Goal: Task Accomplishment & Management: Manage account settings

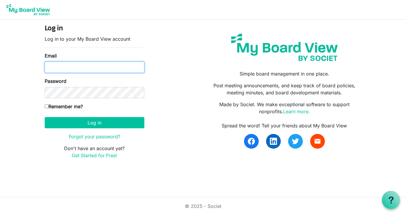
drag, startPoint x: 0, startPoint y: 0, endPoint x: 94, endPoint y: 64, distance: 113.7
click at [94, 64] on input "Email" at bounding box center [95, 67] width 100 height 11
type input "robtrib@comcast.net"
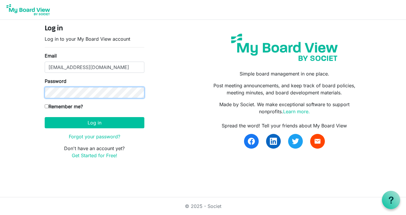
click at [45, 117] on button "Log in" at bounding box center [95, 122] width 100 height 11
click at [47, 105] on input "Remember me?" at bounding box center [47, 106] width 4 height 4
checkbox input "true"
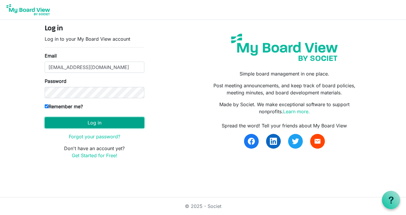
click at [75, 120] on button "Log in" at bounding box center [95, 122] width 100 height 11
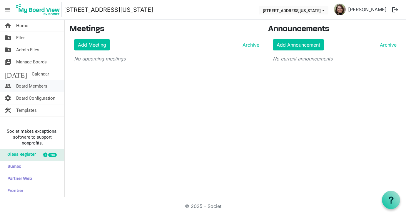
click at [31, 87] on span "Board Members" at bounding box center [31, 86] width 31 height 12
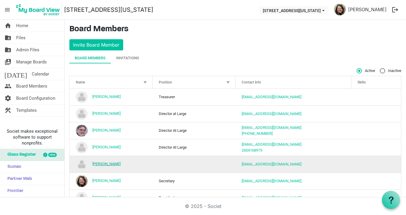
click at [102, 162] on link "Robert Miller" at bounding box center [106, 163] width 28 height 4
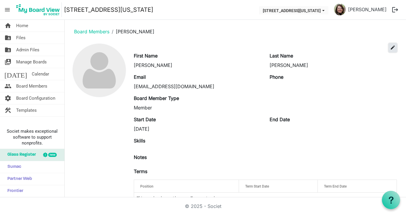
click at [391, 48] on span "edit" at bounding box center [393, 47] width 5 height 5
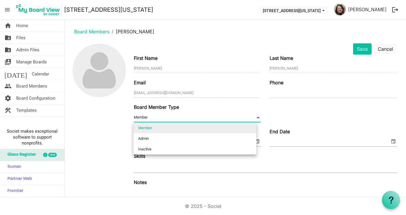
click at [257, 116] on span at bounding box center [258, 117] width 5 height 6
click at [194, 115] on span "Member Member" at bounding box center [197, 117] width 127 height 9
click at [165, 114] on span "Member Member" at bounding box center [197, 117] width 127 height 9
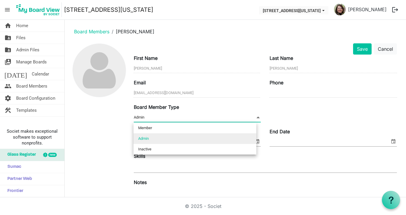
type input "Member"
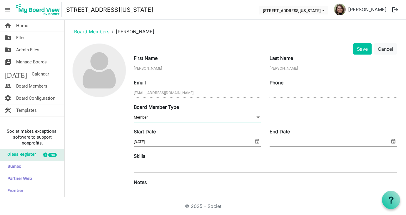
click at [165, 114] on span "Member Member" at bounding box center [197, 117] width 127 height 9
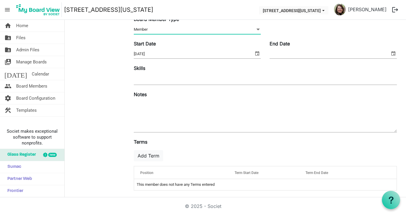
scroll to position [90, 0]
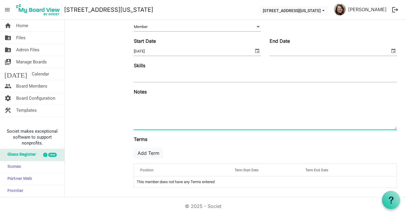
click at [209, 122] on textarea at bounding box center [265, 113] width 263 height 32
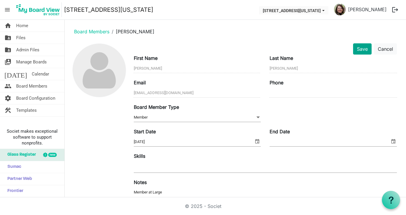
type textarea "Member at Large"
click at [358, 50] on button "Save" at bounding box center [362, 48] width 19 height 11
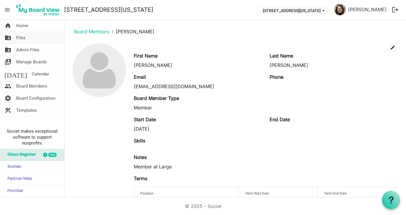
click at [24, 34] on span "Files" at bounding box center [20, 38] width 9 height 12
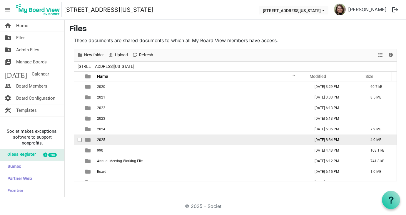
click at [113, 139] on td "2025" at bounding box center [201, 139] width 213 height 11
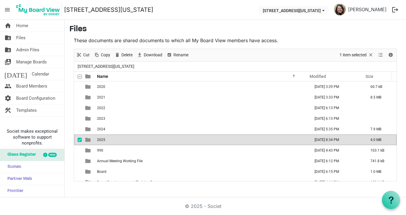
click at [113, 139] on td "2025" at bounding box center [201, 139] width 213 height 11
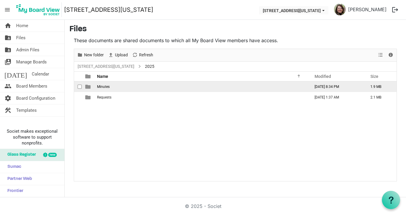
click at [106, 86] on span "Minutes" at bounding box center [103, 86] width 13 height 4
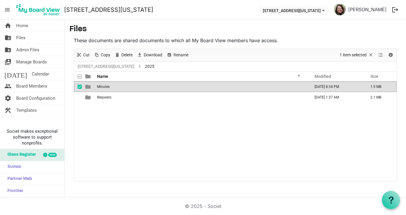
click at [106, 86] on span "Minutes" at bounding box center [103, 86] width 13 height 4
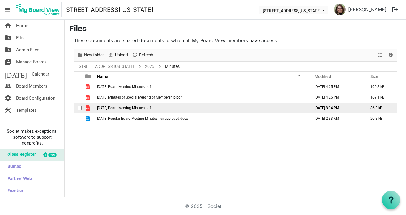
click at [131, 107] on span "08-05-2025 Board Meeting Minutes.pdf" at bounding box center [124, 108] width 54 height 4
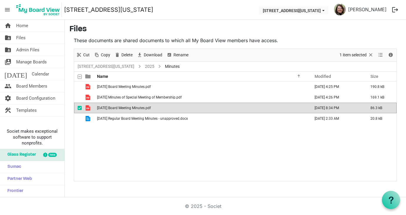
click at [131, 107] on span "08-05-2025 Board Meeting Minutes.pdf" at bounding box center [124, 108] width 54 height 4
click at [25, 85] on span "Board Members" at bounding box center [31, 86] width 31 height 12
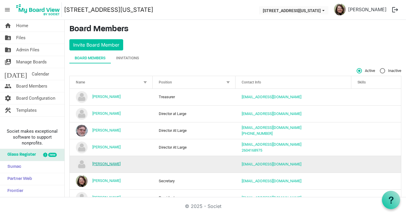
click at [106, 163] on link "[PERSON_NAME]" at bounding box center [106, 163] width 28 height 4
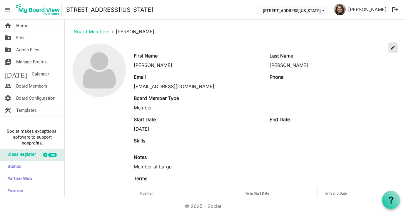
click at [391, 46] on span "edit" at bounding box center [393, 47] width 5 height 5
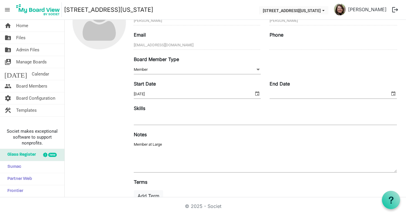
scroll to position [59, 0]
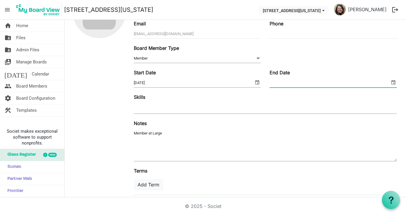
click at [316, 83] on input "End Date" at bounding box center [330, 82] width 120 height 9
type input "5/31/2027"
click at [324, 103] on div at bounding box center [265, 108] width 263 height 11
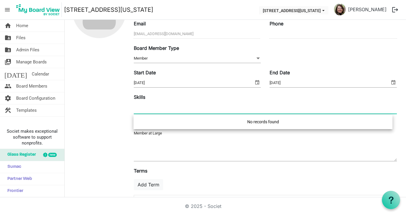
click at [347, 49] on div "Board Member Type Member Member" at bounding box center [266, 56] width 272 height 24
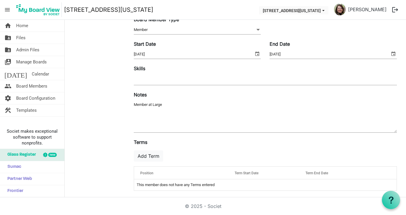
scroll to position [90, 0]
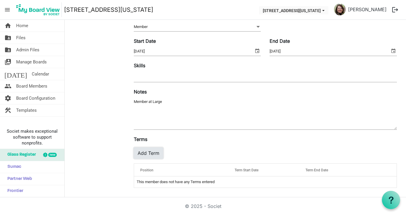
click at [147, 152] on button "Add Term" at bounding box center [148, 152] width 29 height 11
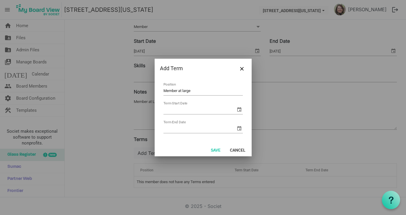
type input "Member at large"
click at [188, 109] on input "08/" at bounding box center [200, 109] width 72 height 9
type input "8/19/2025"
click at [192, 127] on input "Term End Date" at bounding box center [200, 128] width 72 height 9
type input "5/31/2027"
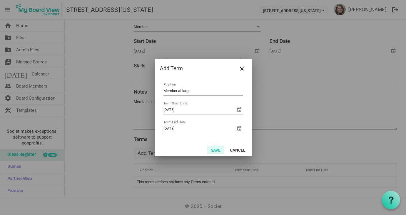
click at [218, 150] on button "Save" at bounding box center [215, 149] width 17 height 8
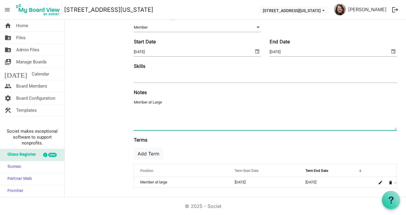
drag, startPoint x: 172, startPoint y: 103, endPoint x: 78, endPoint y: 108, distance: 94.0
click at [78, 108] on div "Save Cancel First Name Robert Last Name Miller Email miller1970rk@gmail.com Pho…" at bounding box center [235, 72] width 332 height 239
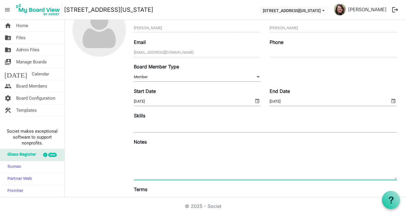
scroll to position [0, 0]
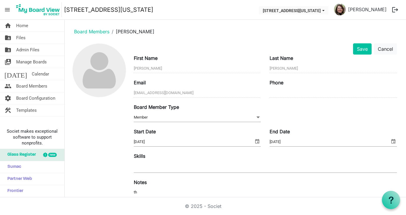
type textarea "t"
type textarea "r"
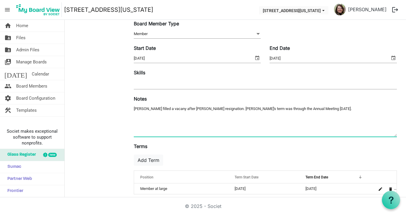
scroll to position [88, 0]
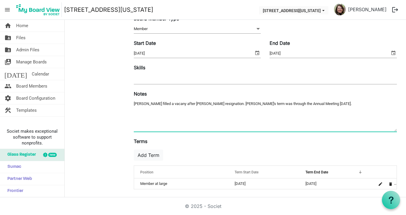
click at [164, 102] on textarea "Member at Large" at bounding box center [265, 115] width 263 height 32
click at [218, 113] on textarea "Member at Large" at bounding box center [265, 115] width 263 height 32
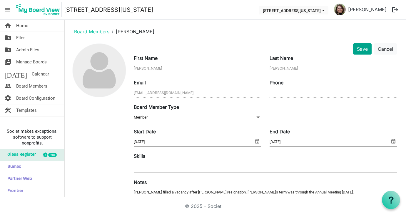
type textarea "Rob filled a vacancy after Wayne Bearden's resignation. Wayne's term was throug…"
click at [354, 50] on button "Save" at bounding box center [362, 48] width 19 height 11
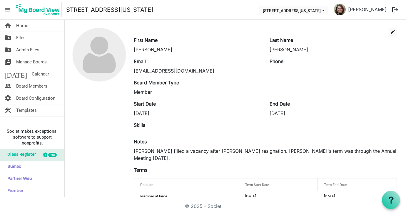
scroll to position [23, 0]
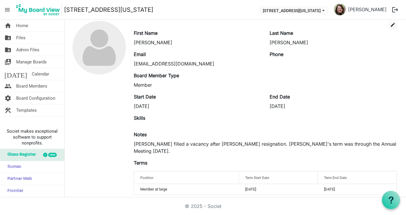
click at [176, 11] on nav "menu 216 E Washington Blvd 216 E Washington Blvd Robin Tribbett logout" at bounding box center [203, 10] width 406 height 20
click at [24, 86] on span "Board Members" at bounding box center [31, 86] width 31 height 12
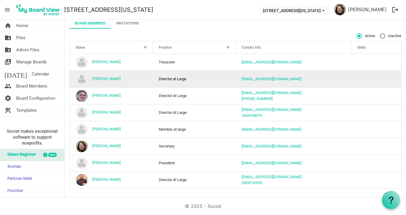
scroll to position [35, 0]
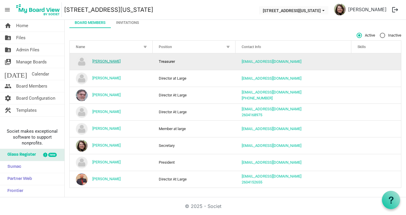
click at [102, 61] on link "[PERSON_NAME]" at bounding box center [106, 61] width 28 height 4
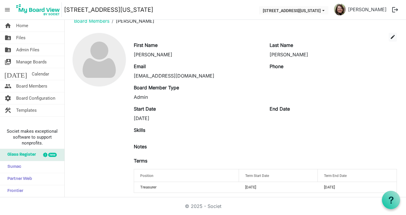
scroll to position [16, 0]
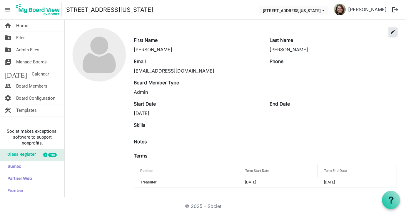
click at [391, 32] on span "edit" at bounding box center [393, 31] width 5 height 5
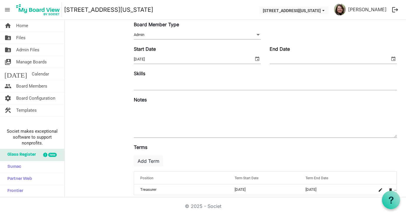
scroll to position [90, 0]
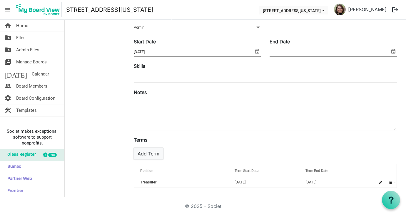
drag, startPoint x: 149, startPoint y: 153, endPoint x: 205, endPoint y: 200, distance: 73.3
click at [204, 197] on body "menu 216 E Washington Blvd 216 E Washington Blvd Robin Tribbett logout home Hom…" at bounding box center [203, 98] width 406 height 197
click at [26, 87] on span "Board Members" at bounding box center [31, 86] width 31 height 12
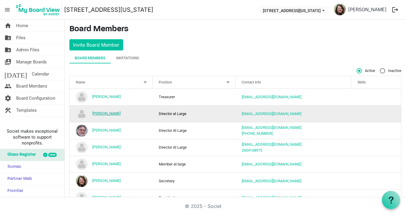
click at [106, 112] on link "[PERSON_NAME]" at bounding box center [106, 113] width 28 height 4
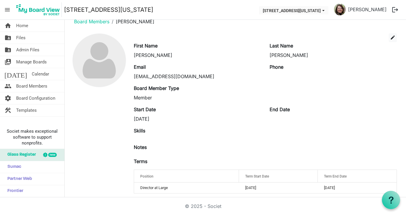
scroll to position [16, 0]
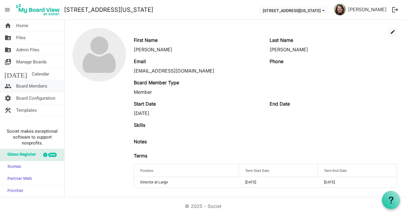
click at [23, 85] on span "Board Members" at bounding box center [31, 86] width 31 height 12
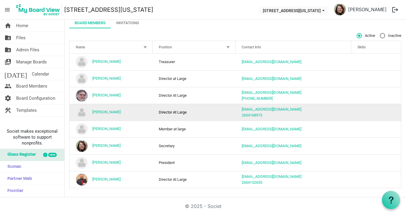
scroll to position [35, 0]
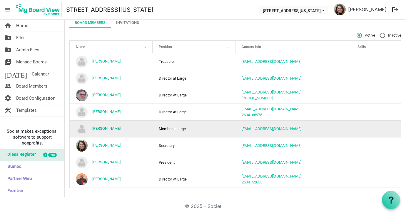
click at [108, 128] on link "[PERSON_NAME]" at bounding box center [106, 128] width 28 height 4
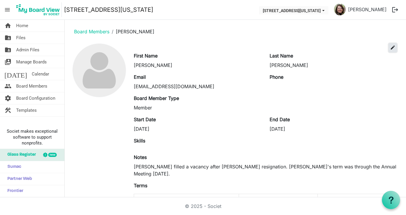
click at [391, 48] on span "edit" at bounding box center [393, 47] width 5 height 5
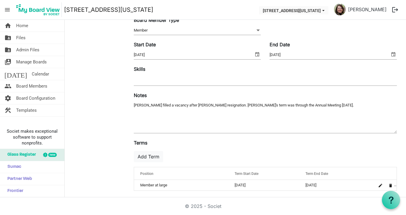
scroll to position [90, 0]
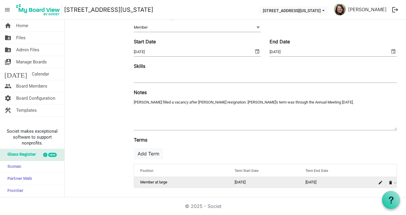
click at [154, 181] on td "Member at large" at bounding box center [181, 182] width 94 height 11
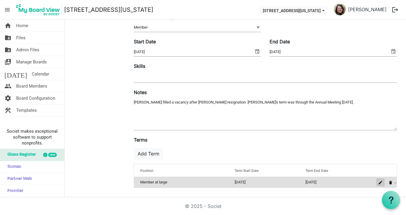
click at [379, 181] on span "is Command column column header" at bounding box center [381, 182] width 4 height 4
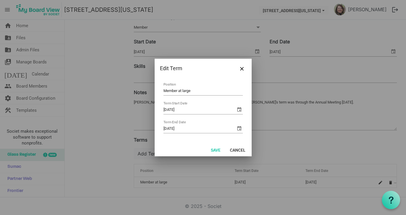
click at [177, 88] on input "Member at large" at bounding box center [203, 90] width 79 height 9
type input "Director at large"
click at [215, 150] on button "Save" at bounding box center [215, 149] width 17 height 8
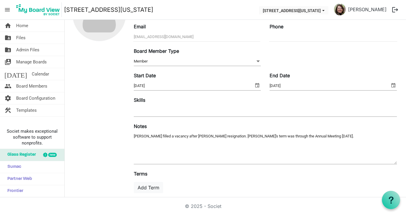
scroll to position [31, 0]
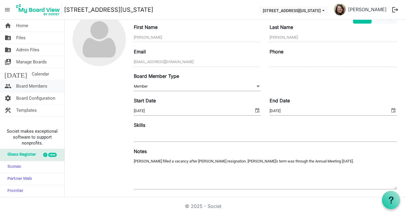
click at [38, 85] on span "Board Members" at bounding box center [31, 86] width 31 height 12
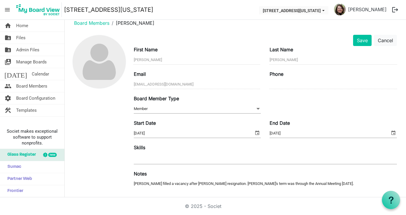
scroll to position [0, 0]
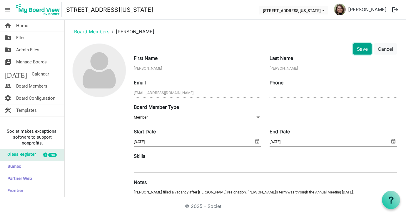
click at [359, 49] on button "Save" at bounding box center [362, 48] width 19 height 11
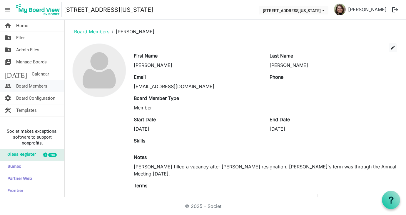
click at [21, 85] on span "Board Members" at bounding box center [31, 86] width 31 height 12
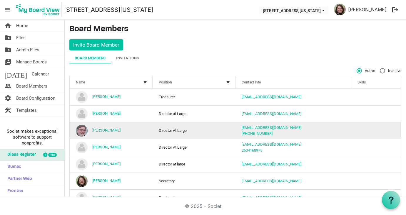
click at [103, 129] on link "[PERSON_NAME]" at bounding box center [106, 130] width 28 height 4
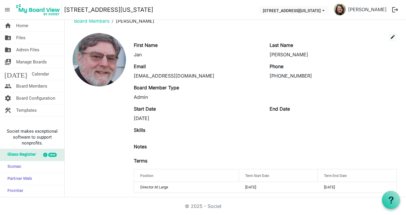
scroll to position [16, 0]
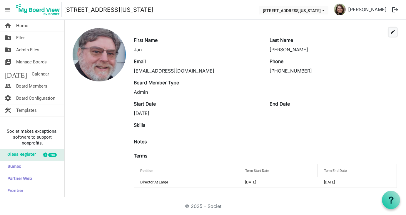
drag, startPoint x: 389, startPoint y: 31, endPoint x: 405, endPoint y: 33, distance: 15.9
click at [391, 31] on span "edit" at bounding box center [393, 31] width 5 height 5
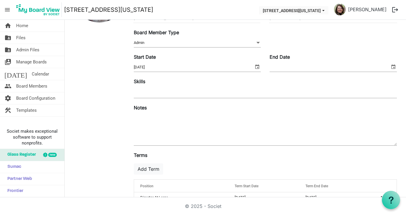
scroll to position [31, 0]
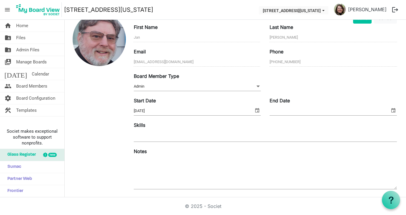
click at [195, 153] on div "Notes" at bounding box center [266, 168] width 272 height 43
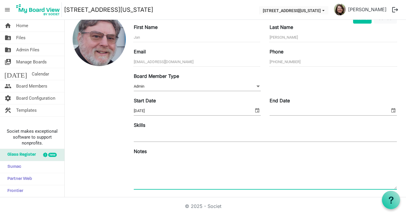
click at [181, 157] on textarea at bounding box center [265, 173] width 263 height 32
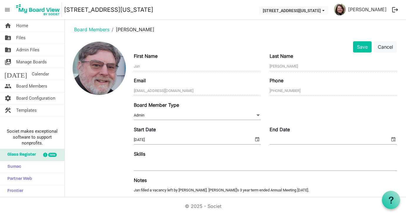
scroll to position [1, 0]
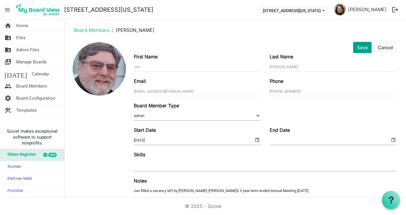
type textarea "Jan filled a vacancy left by David Groholski. David's 3 year term ended Annual …"
click at [358, 45] on button "Save" at bounding box center [362, 47] width 19 height 11
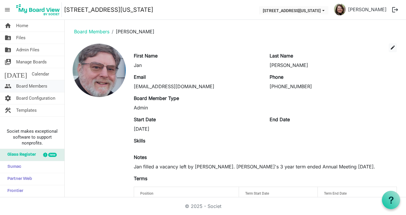
click at [24, 85] on span "Board Members" at bounding box center [31, 86] width 31 height 12
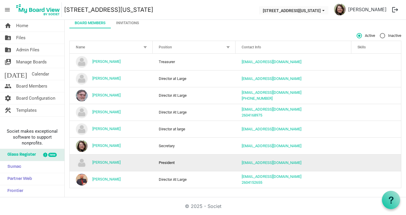
scroll to position [35, 0]
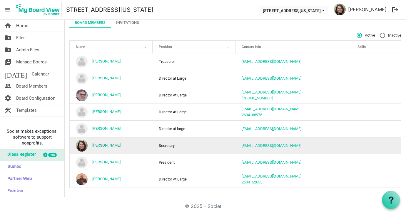
click at [105, 144] on link "[PERSON_NAME]" at bounding box center [106, 145] width 28 height 4
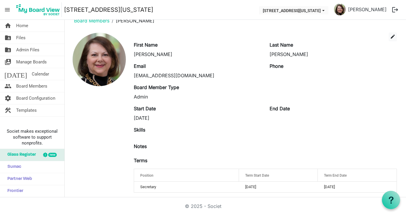
scroll to position [16, 0]
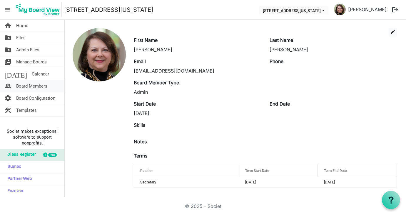
click at [24, 86] on span "Board Members" at bounding box center [31, 86] width 31 height 12
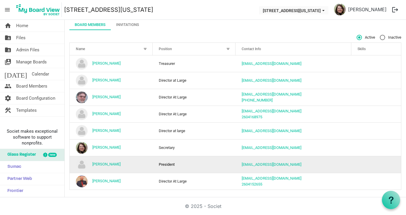
scroll to position [35, 0]
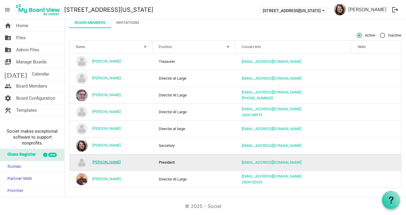
click at [108, 163] on link "[PERSON_NAME]" at bounding box center [106, 162] width 28 height 4
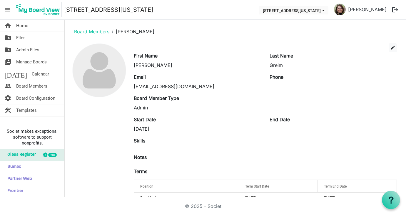
scroll to position [16, 0]
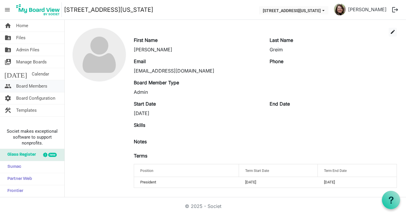
click at [28, 87] on span "Board Members" at bounding box center [31, 86] width 31 height 12
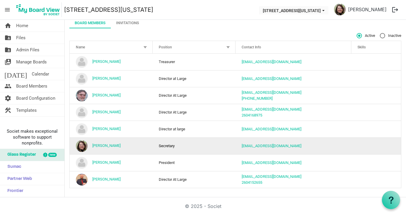
scroll to position [35, 0]
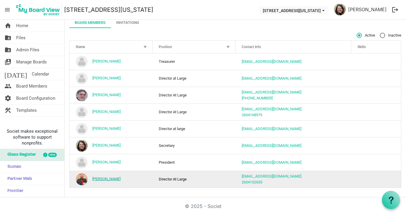
click at [104, 178] on link "[PERSON_NAME]" at bounding box center [106, 178] width 28 height 4
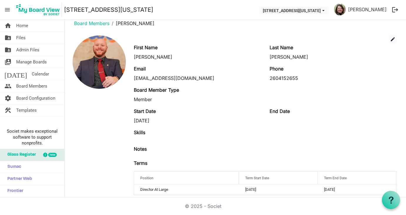
scroll to position [16, 0]
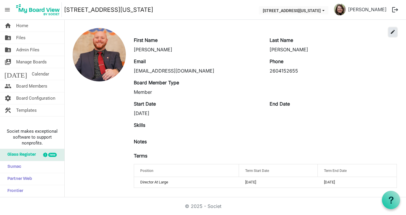
click at [391, 32] on span "edit" at bounding box center [393, 31] width 5 height 5
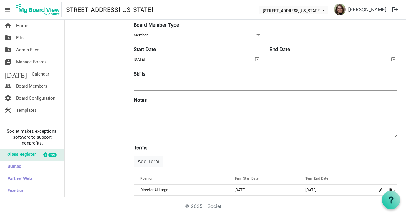
scroll to position [90, 0]
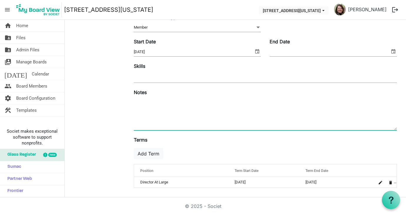
click at [171, 111] on textarea at bounding box center [265, 114] width 263 height 32
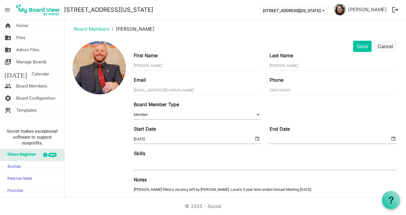
scroll to position [0, 0]
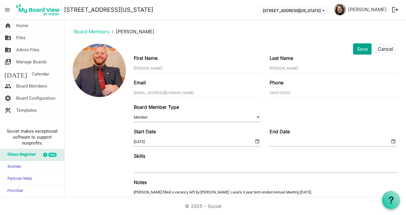
type textarea "Ryan filled a vacancy left by Lavar Brewer. Lavar's 3 year term ended Annual Me…"
click at [361, 45] on button "Save" at bounding box center [362, 48] width 19 height 11
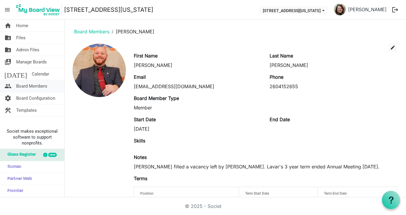
click at [24, 86] on span "Board Members" at bounding box center [31, 86] width 31 height 12
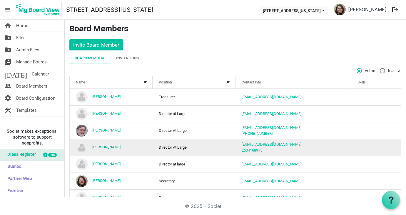
click at [109, 146] on link "[PERSON_NAME]" at bounding box center [106, 147] width 28 height 4
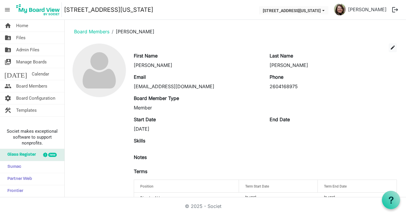
scroll to position [16, 0]
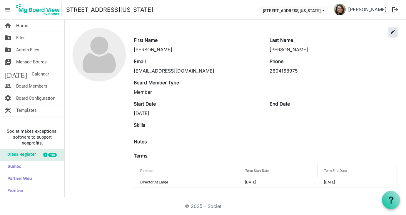
click at [391, 32] on span "edit" at bounding box center [393, 31] width 5 height 5
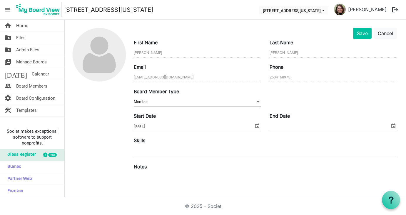
click at [166, 172] on textarea at bounding box center [265, 188] width 263 height 32
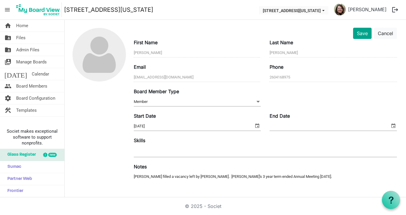
type textarea "[PERSON_NAME] filled a vacancy left by [PERSON_NAME]. [PERSON_NAME]'s 3 year te…"
click at [356, 33] on button "Save" at bounding box center [362, 33] width 19 height 11
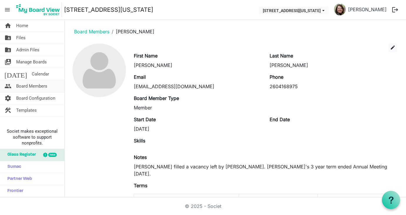
click at [28, 84] on span "Board Members" at bounding box center [31, 86] width 31 height 12
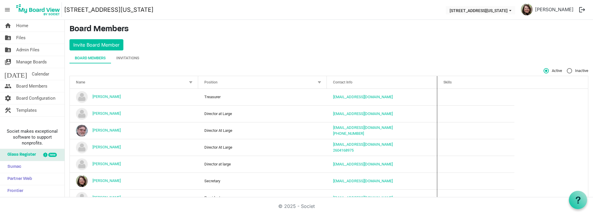
drag, startPoint x: 506, startPoint y: 82, endPoint x: 434, endPoint y: 87, distance: 72.3
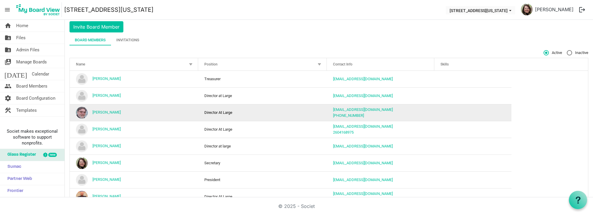
scroll to position [35, 0]
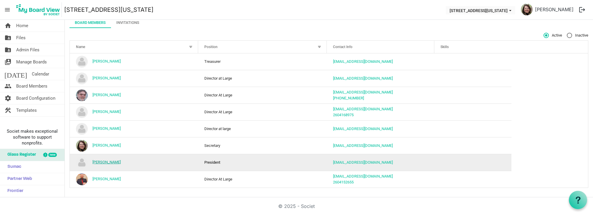
click at [102, 162] on link "[PERSON_NAME]" at bounding box center [106, 162] width 28 height 4
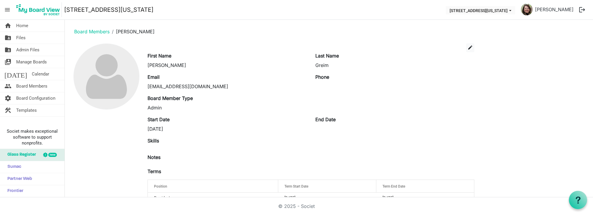
scroll to position [16, 0]
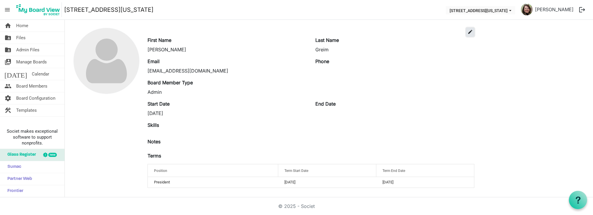
click at [469, 31] on span "edit" at bounding box center [469, 31] width 5 height 5
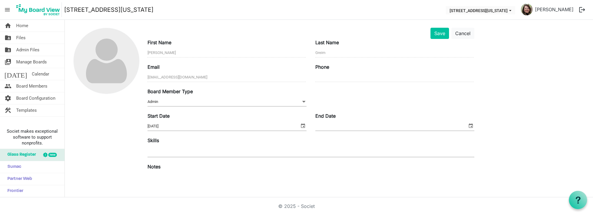
click at [161, 173] on textarea at bounding box center [310, 188] width 327 height 32
drag, startPoint x: 258, startPoint y: 176, endPoint x: 147, endPoint y: 183, distance: 110.9
click at [147, 183] on textarea "Elected for first full 3 year term at Annual Meeting [DATE]." at bounding box center [310, 188] width 327 height 32
type textarea "Elected for first full 3 year term at Annual Meeting [DATE]."
click at [442, 34] on button "Save" at bounding box center [439, 33] width 19 height 11
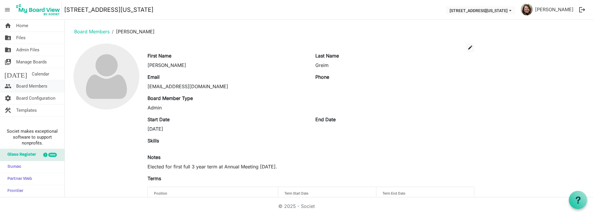
click at [43, 87] on span "Board Members" at bounding box center [31, 86] width 31 height 12
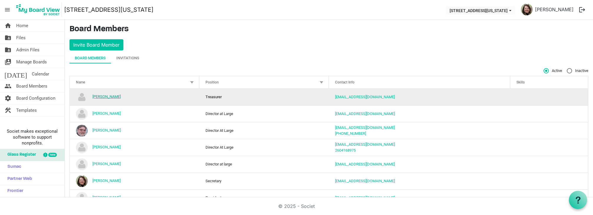
click at [105, 95] on link "[PERSON_NAME]" at bounding box center [106, 96] width 28 height 4
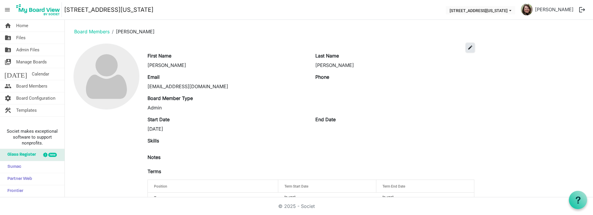
click at [471, 46] on span "edit" at bounding box center [469, 47] width 5 height 5
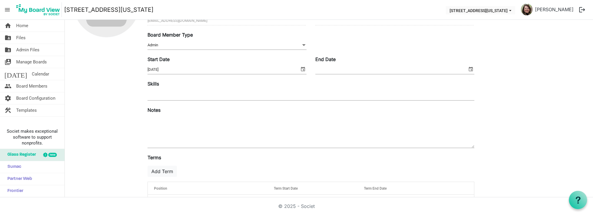
scroll to position [90, 0]
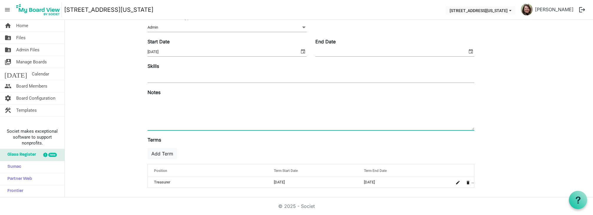
click at [180, 105] on textarea at bounding box center [310, 114] width 327 height 32
paste textarea "Elected for first full 3 year term at Annual Meeting [DATE]."
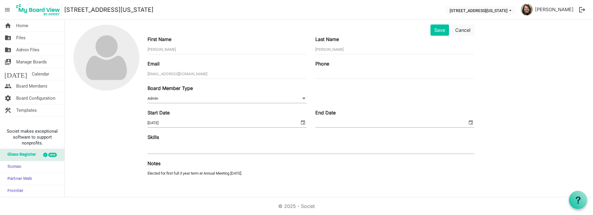
scroll to position [0, 0]
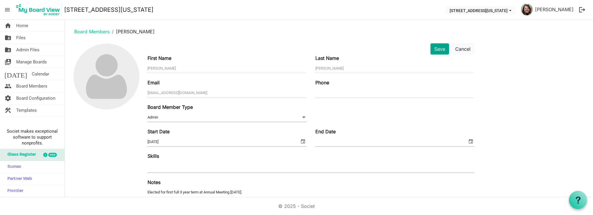
type textarea "Elected for first full 3 year term at Annual Meeting [DATE]."
click at [441, 48] on button "Save" at bounding box center [439, 48] width 19 height 11
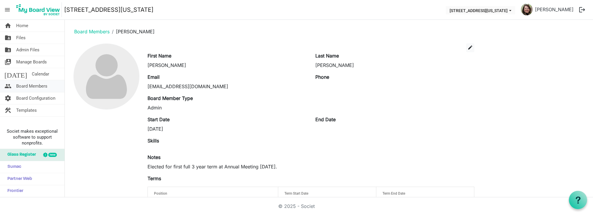
click at [31, 85] on span "Board Members" at bounding box center [31, 86] width 31 height 12
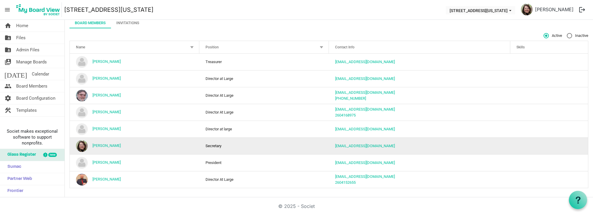
scroll to position [35, 0]
click at [106, 144] on link "[PERSON_NAME]" at bounding box center [106, 145] width 28 height 4
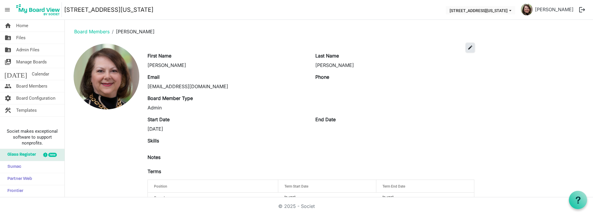
click at [471, 47] on span "edit" at bounding box center [469, 47] width 5 height 5
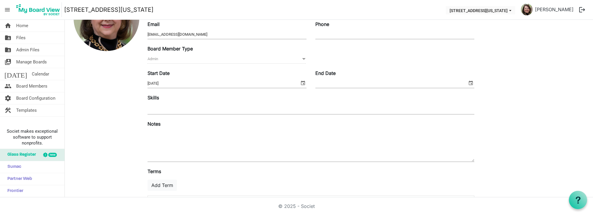
scroll to position [59, 0]
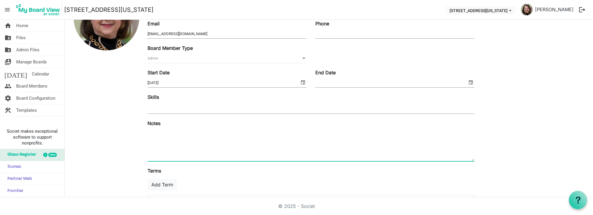
paste textarea "Elected for first full 3 year term at Annual Meeting [DATE]."
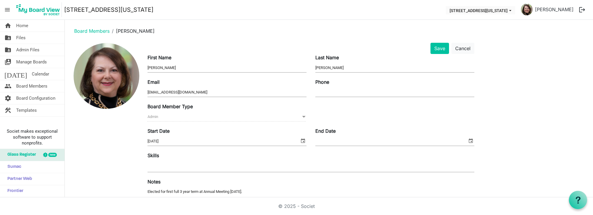
scroll to position [0, 0]
type textarea "Elected for first full 3 year term at Annual Meeting [DATE]."
click at [438, 50] on button "Save" at bounding box center [439, 48] width 19 height 11
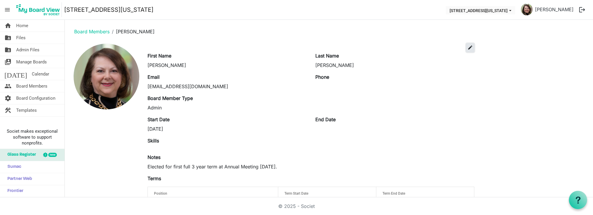
click at [470, 47] on span "edit" at bounding box center [469, 47] width 5 height 5
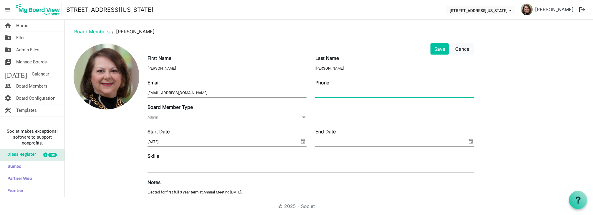
click at [363, 95] on input "Phone" at bounding box center [394, 92] width 159 height 9
click at [39, 85] on span "Board Members" at bounding box center [31, 86] width 31 height 12
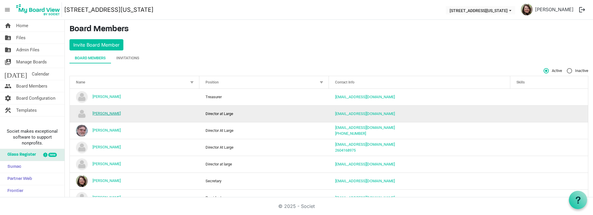
click at [104, 112] on link "[PERSON_NAME]" at bounding box center [106, 113] width 28 height 4
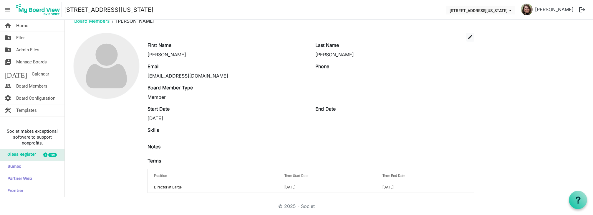
scroll to position [16, 0]
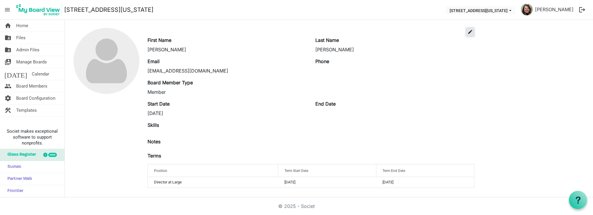
drag, startPoint x: 469, startPoint y: 30, endPoint x: 472, endPoint y: 30, distance: 3.2
click at [470, 30] on span "edit" at bounding box center [469, 31] width 5 height 5
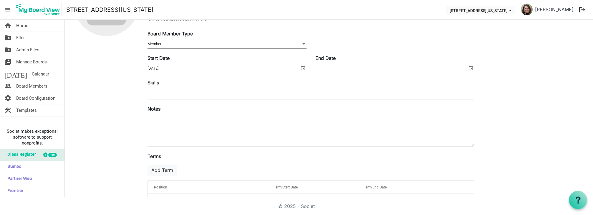
scroll to position [74, 0]
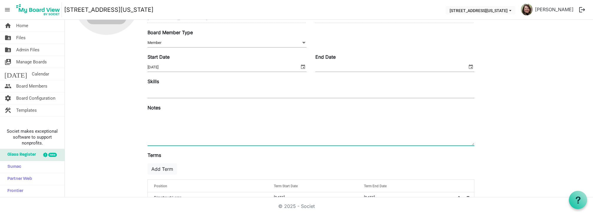
click at [173, 118] on textarea at bounding box center [310, 129] width 327 height 32
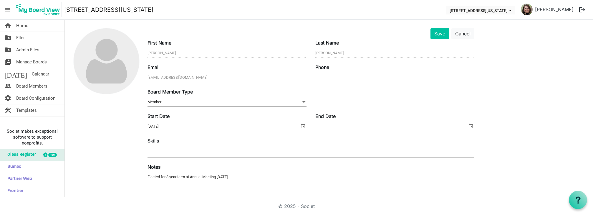
scroll to position [0, 0]
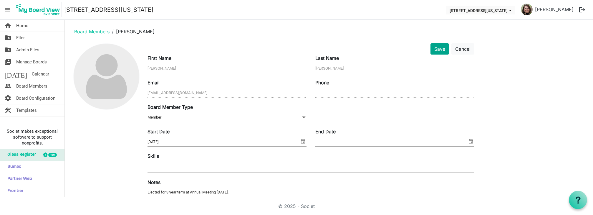
type textarea "Elected for 3 year term at Annual Meeting May 2024."
click at [439, 49] on button "Save" at bounding box center [439, 48] width 19 height 11
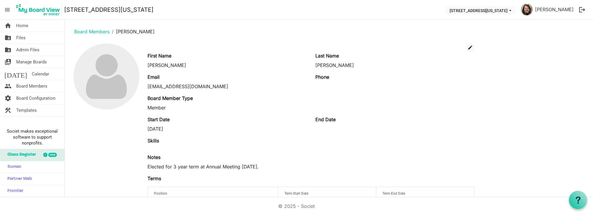
scroll to position [23, 0]
